Goal: Find specific page/section: Find specific page/section

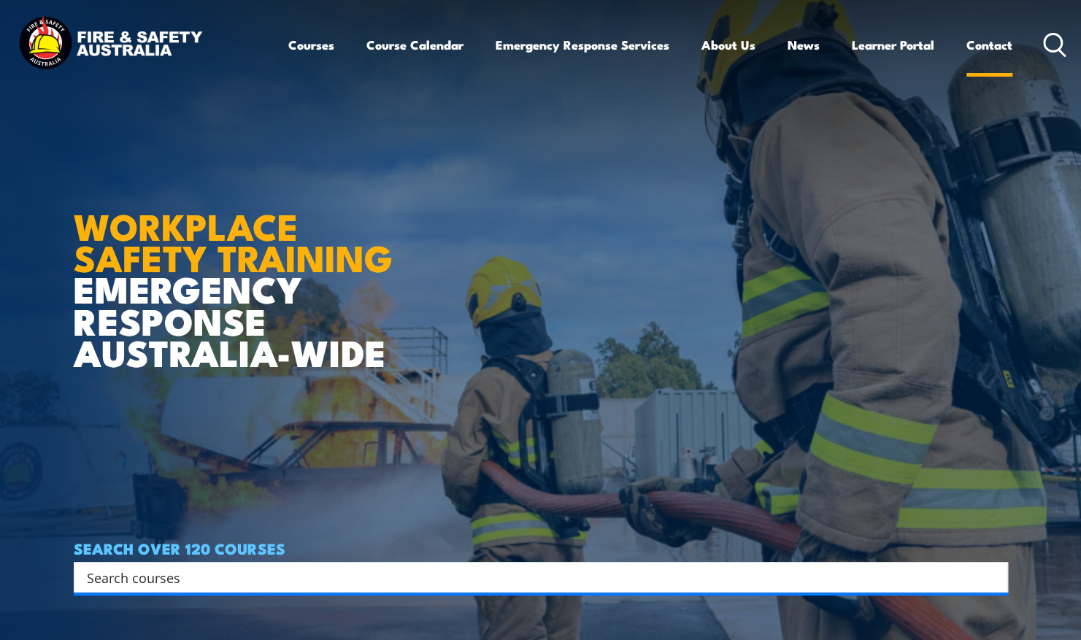
click at [990, 49] on link "Contact" at bounding box center [989, 45] width 46 height 39
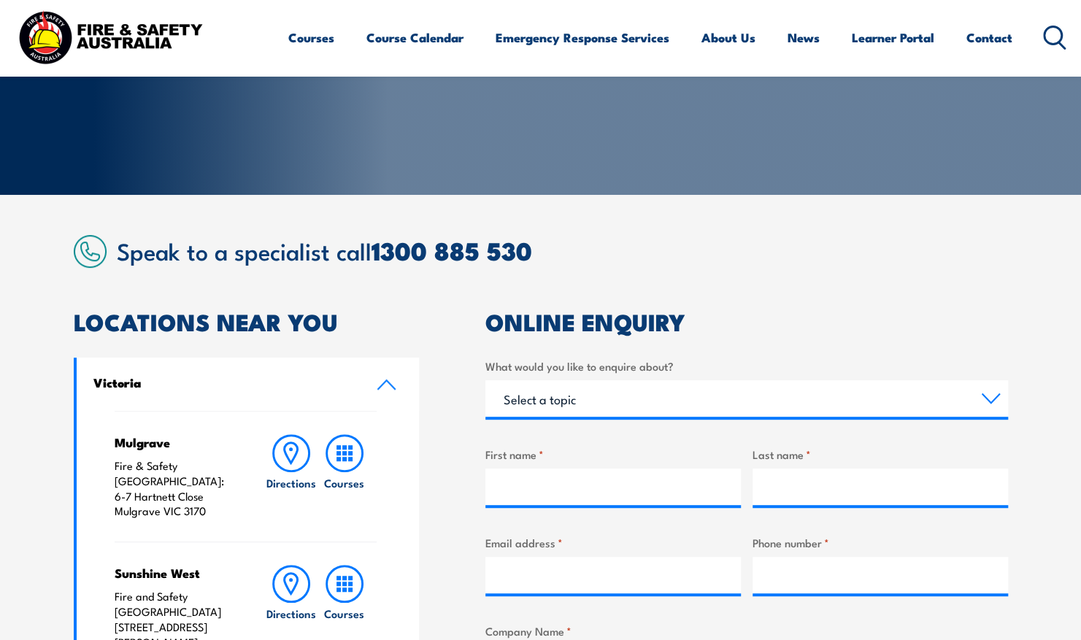
scroll to position [224, 0]
click at [995, 48] on link "Contact" at bounding box center [989, 37] width 46 height 39
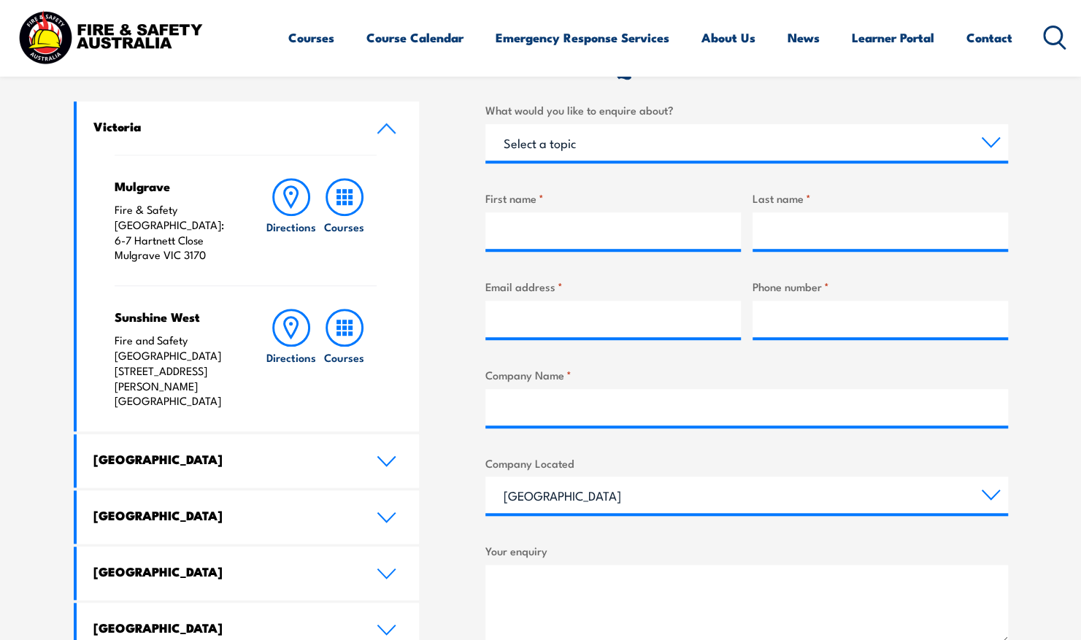
scroll to position [480, 0]
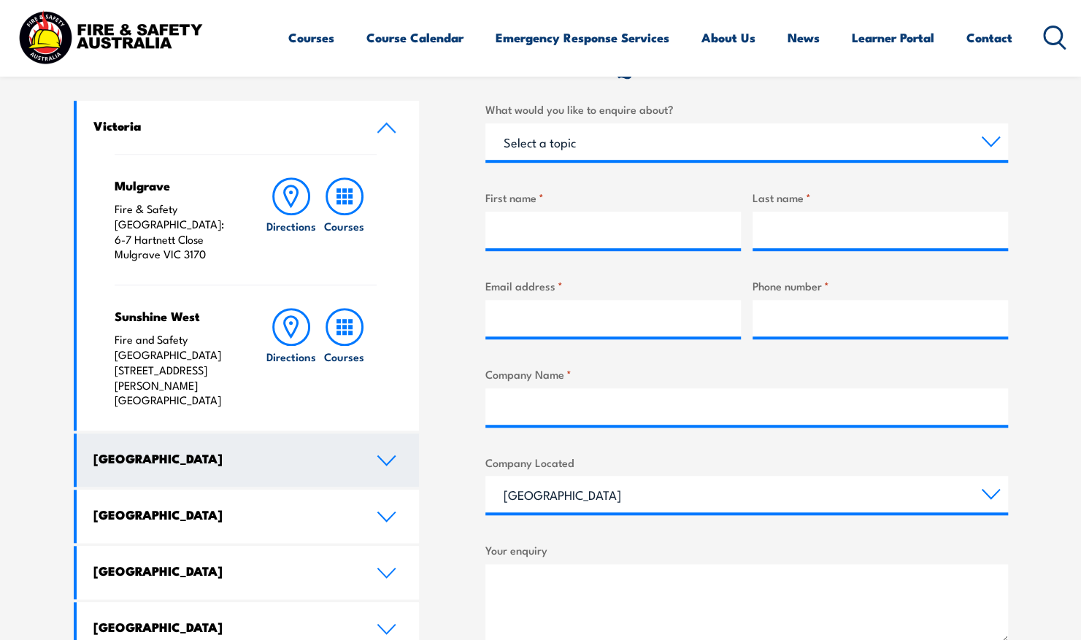
click at [377, 455] on icon at bounding box center [387, 461] width 20 height 12
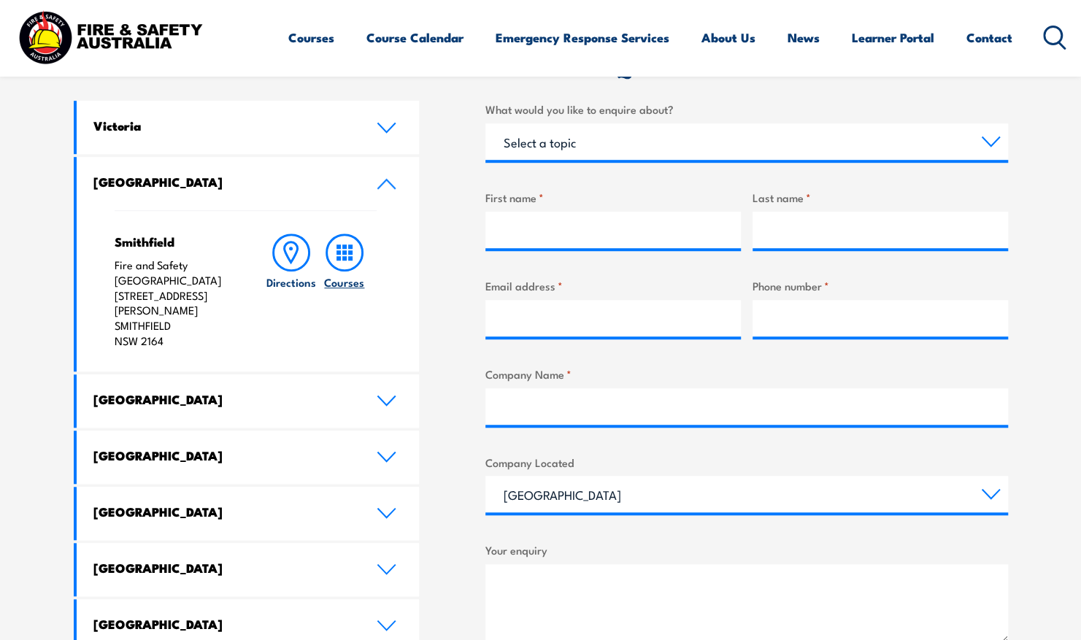
click at [345, 274] on h6 "Courses" at bounding box center [344, 281] width 40 height 15
